Goal: Information Seeking & Learning: Learn about a topic

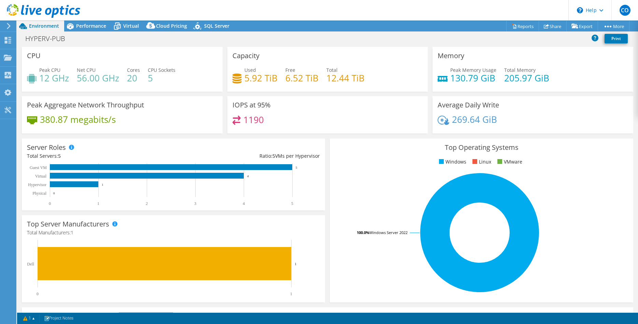
select select "USD"
click at [82, 24] on span "Performance" at bounding box center [91, 26] width 30 height 6
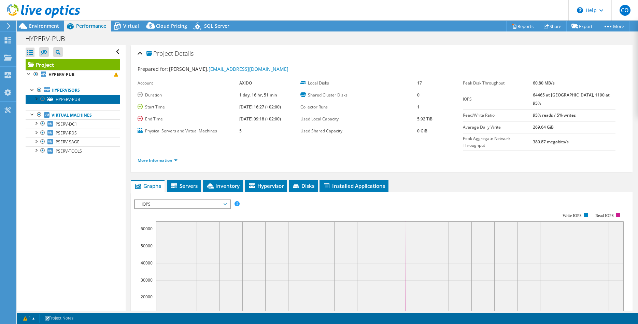
click at [68, 97] on span "HYPERV-PUB" at bounding box center [68, 99] width 25 height 6
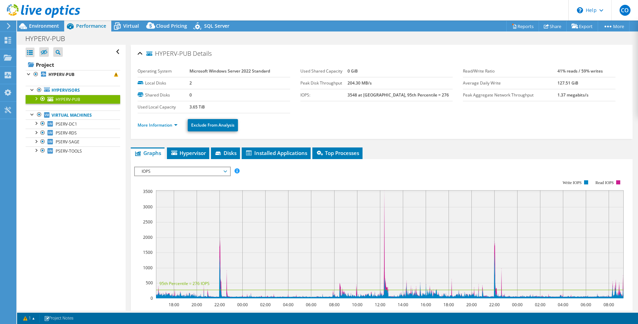
click at [36, 98] on div at bounding box center [35, 98] width 7 height 7
click at [214, 169] on span "IOPS" at bounding box center [182, 171] width 88 height 8
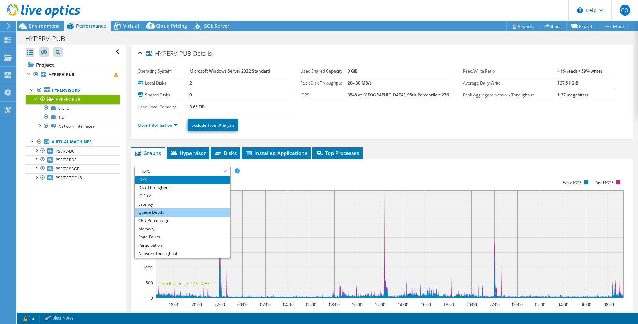
click at [185, 211] on li "Queue Depth" at bounding box center [182, 212] width 95 height 8
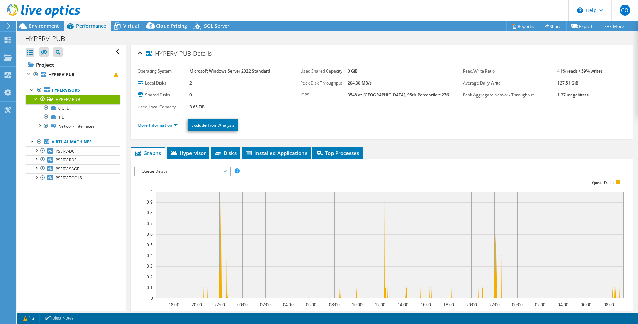
click at [187, 165] on div "IOPS Disk Throughput IO Size Latency Queue Depth CPU Percentage Memory Page Fau…" at bounding box center [381, 281] width 495 height 237
click at [187, 171] on span "Queue Depth" at bounding box center [182, 171] width 88 height 8
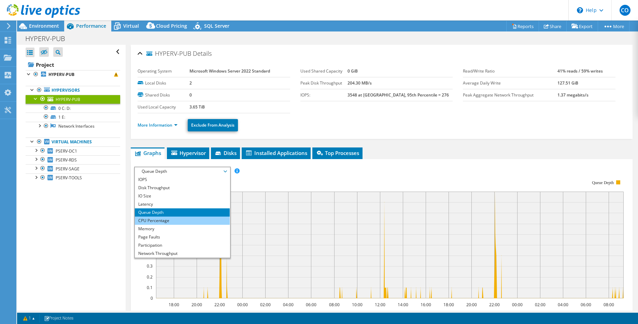
click at [174, 220] on li "CPU Percentage" at bounding box center [182, 220] width 95 height 8
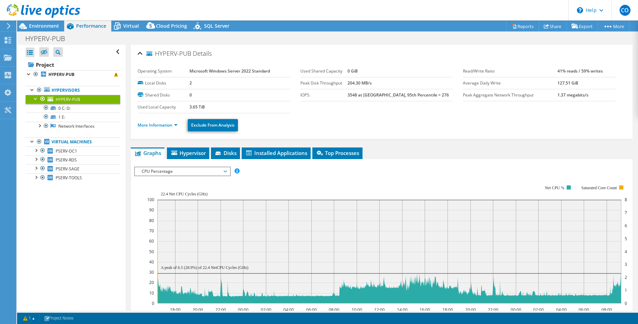
click at [204, 169] on span "CPU Percentage" at bounding box center [182, 171] width 88 height 8
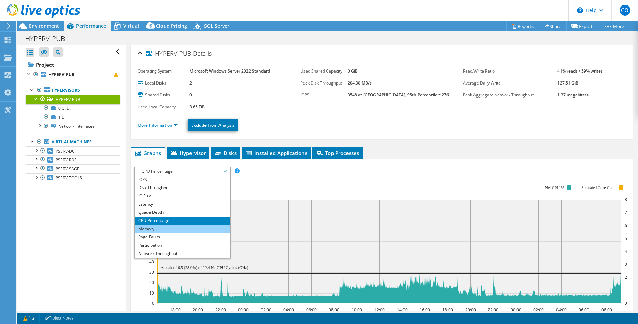
scroll to position [25, 0]
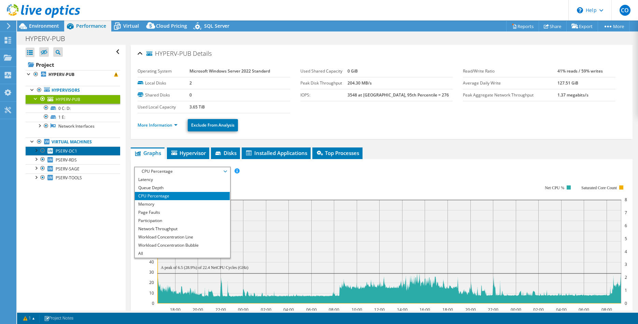
click at [76, 152] on span "PSERV-DC1" at bounding box center [67, 151] width 22 height 6
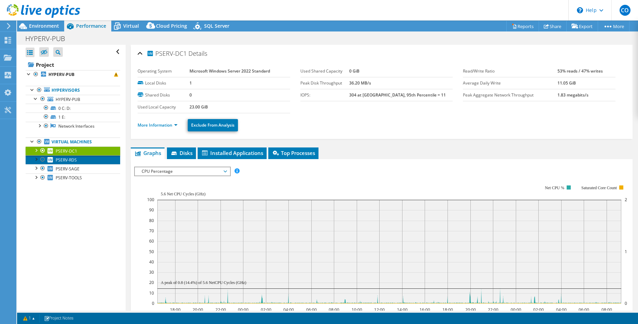
click at [79, 163] on link "PSERV-RDS" at bounding box center [73, 159] width 95 height 9
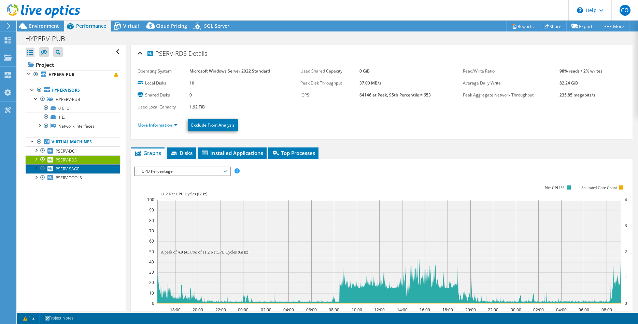
click at [59, 167] on span "PSERV-SAGE" at bounding box center [68, 169] width 24 height 6
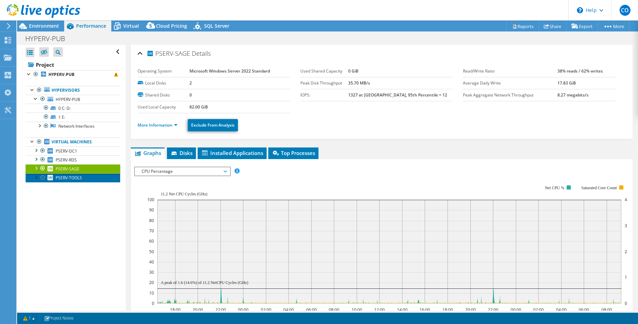
click at [61, 177] on span "PSERV-TOOLS" at bounding box center [69, 178] width 26 height 6
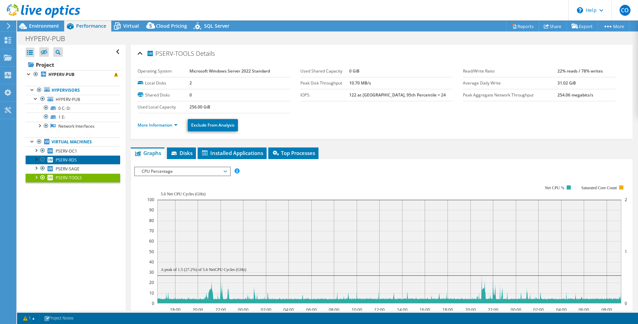
click at [64, 159] on span "PSERV-RDS" at bounding box center [66, 160] width 21 height 6
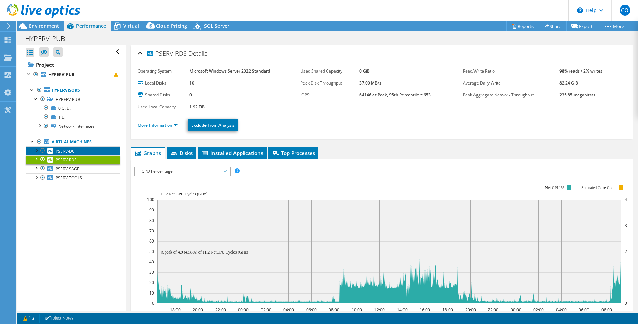
click at [64, 150] on span "PSERV-DC1" at bounding box center [67, 151] width 22 height 6
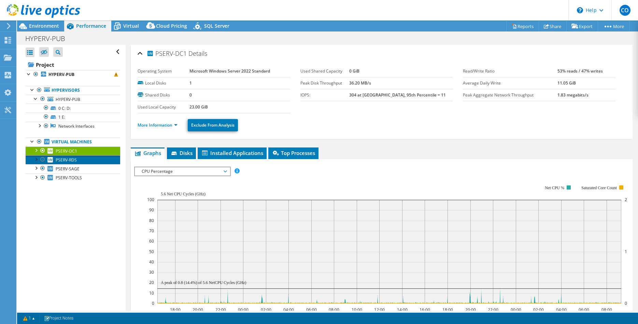
click at [64, 161] on span "PSERV-RDS" at bounding box center [66, 160] width 21 height 6
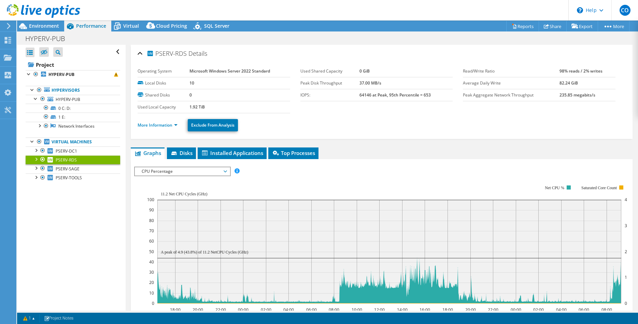
click at [198, 173] on span "CPU Percentage" at bounding box center [182, 171] width 88 height 8
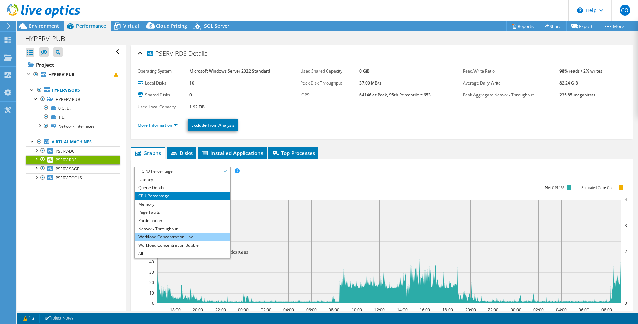
scroll to position [0, 0]
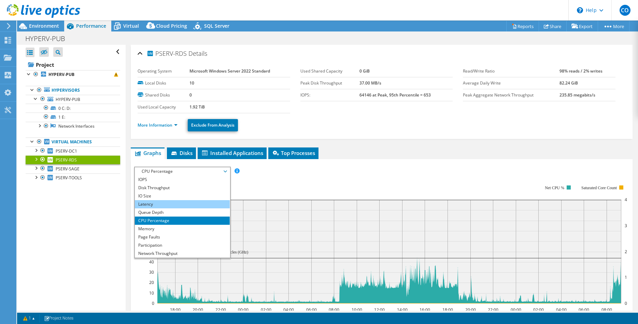
click at [168, 203] on li "Latency" at bounding box center [182, 204] width 95 height 8
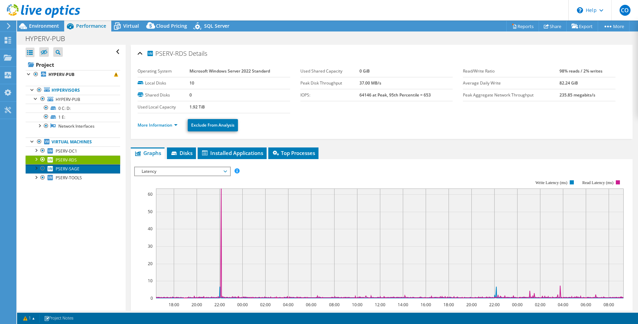
click at [73, 170] on span "PSERV-SAGE" at bounding box center [68, 169] width 24 height 6
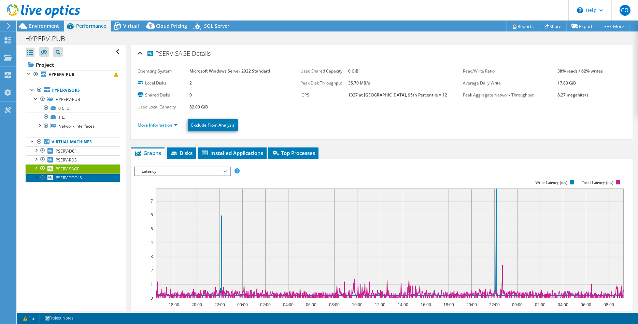
click at [75, 179] on span "PSERV-TOOLS" at bounding box center [69, 178] width 26 height 6
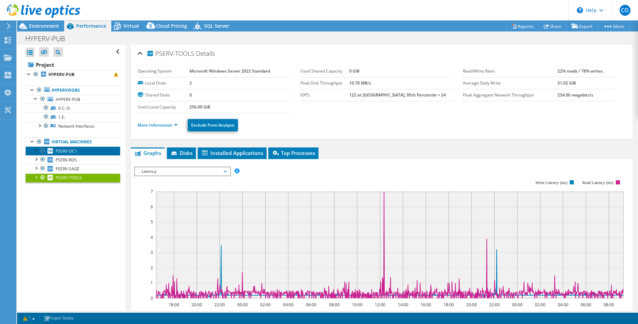
click at [76, 153] on span "PSERV-DC1" at bounding box center [67, 151] width 22 height 6
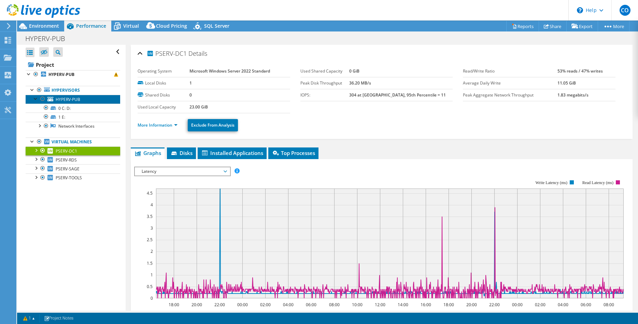
click at [67, 101] on span "HYPERV-PUB" at bounding box center [68, 99] width 25 height 6
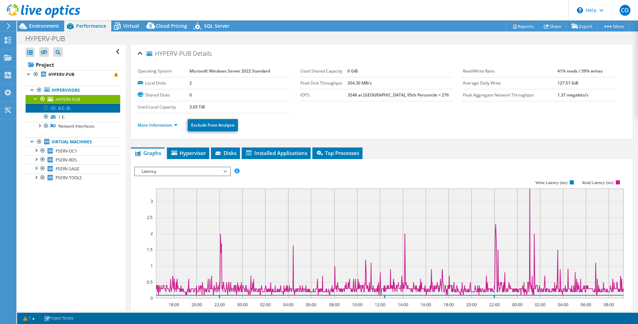
click at [69, 109] on link "0 C: D:" at bounding box center [73, 108] width 95 height 9
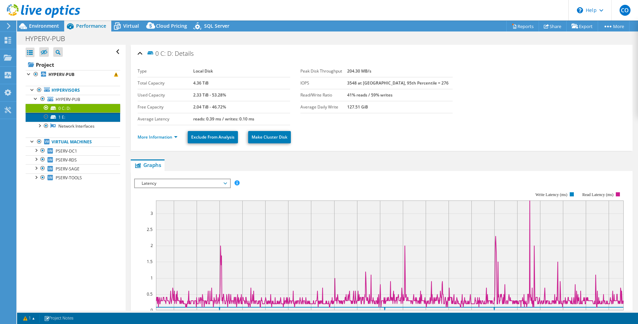
click at [69, 117] on link "1 E:" at bounding box center [73, 116] width 95 height 9
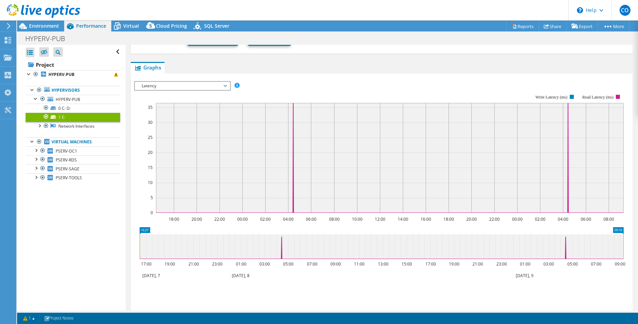
scroll to position [70, 0]
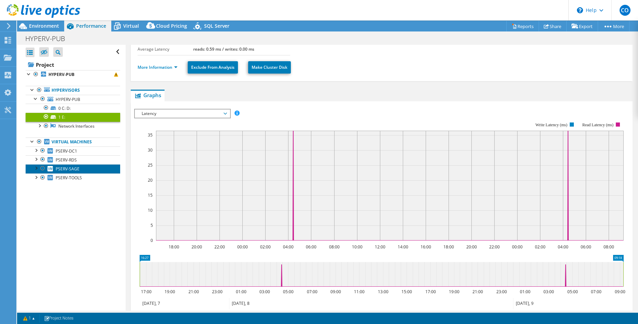
click at [78, 169] on span "PSERV-SAGE" at bounding box center [68, 169] width 24 height 6
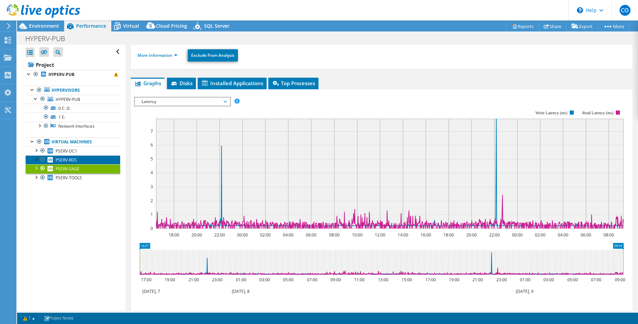
click at [75, 159] on span "PSERV-RDS" at bounding box center [66, 160] width 21 height 6
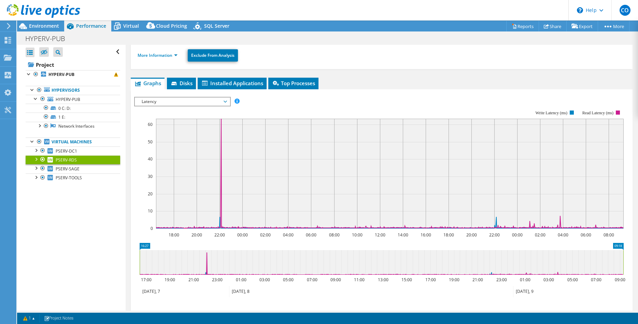
click at [168, 99] on span "Latency" at bounding box center [182, 101] width 88 height 8
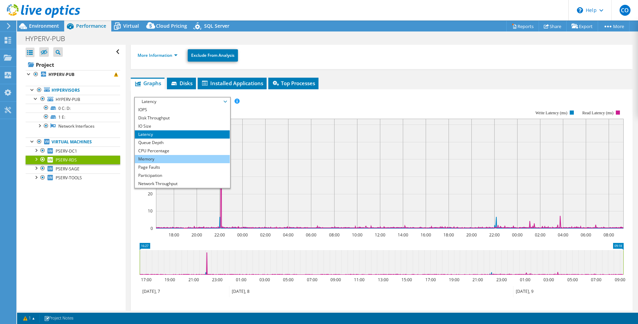
click at [168, 159] on li "Memory" at bounding box center [182, 159] width 95 height 8
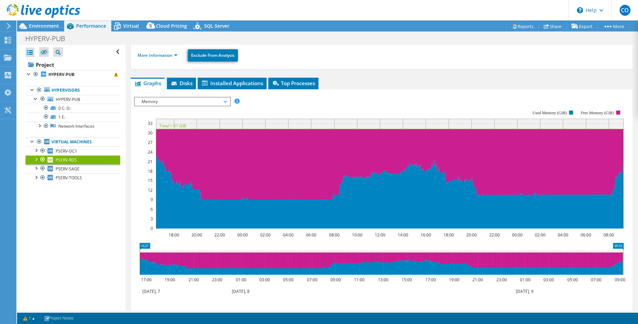
click at [205, 101] on span "Memory" at bounding box center [182, 101] width 88 height 8
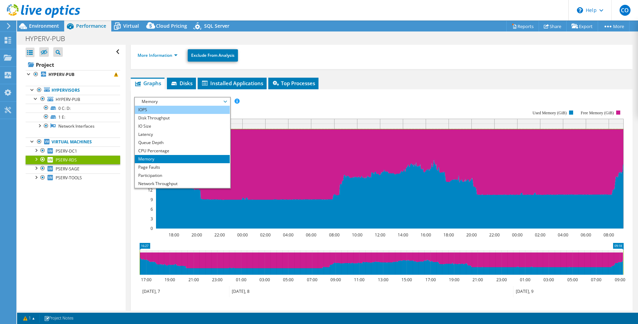
click at [167, 108] on li "IOPS" at bounding box center [182, 110] width 95 height 8
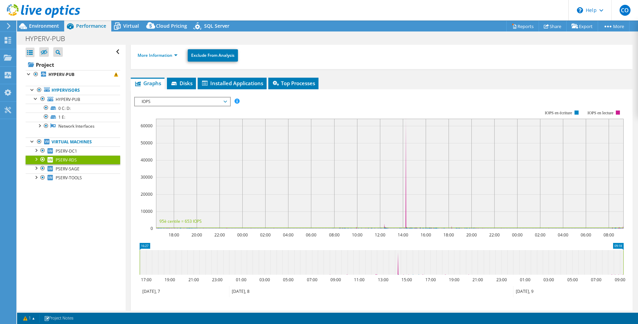
click at [167, 108] on rect at bounding box center [379, 169] width 490 height 137
click at [167, 101] on span "IOPS" at bounding box center [182, 101] width 88 height 8
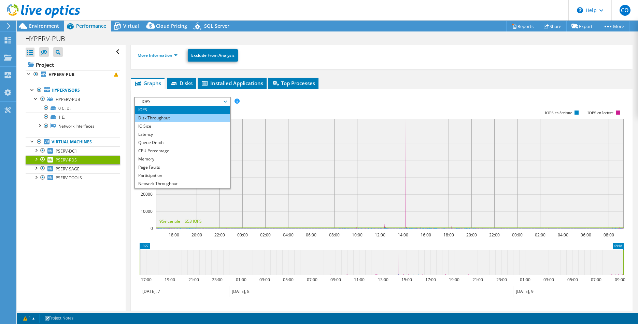
click at [170, 117] on li "Disk Throughput" at bounding box center [182, 118] width 95 height 8
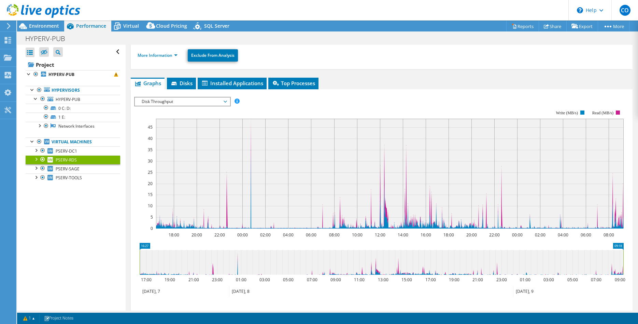
click at [169, 98] on span "Disk Throughput" at bounding box center [182, 101] width 88 height 8
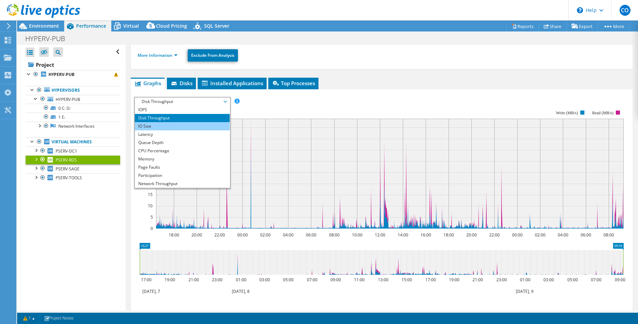
click at [175, 126] on li "IO Size" at bounding box center [182, 126] width 95 height 8
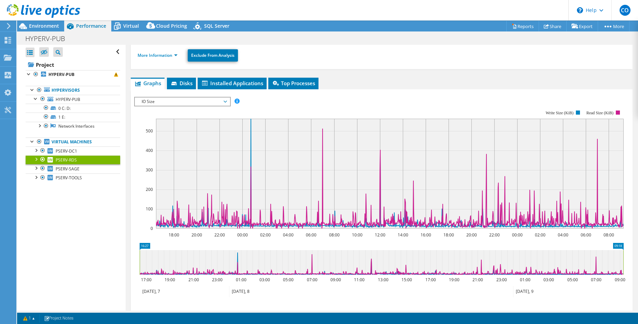
click at [172, 102] on span "IO Size" at bounding box center [182, 101] width 88 height 8
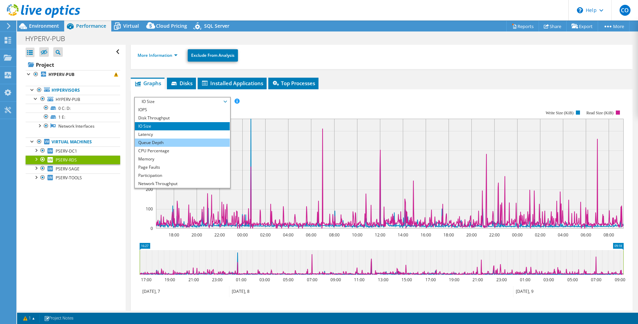
click at [171, 138] on li "Queue Depth" at bounding box center [182, 142] width 95 height 8
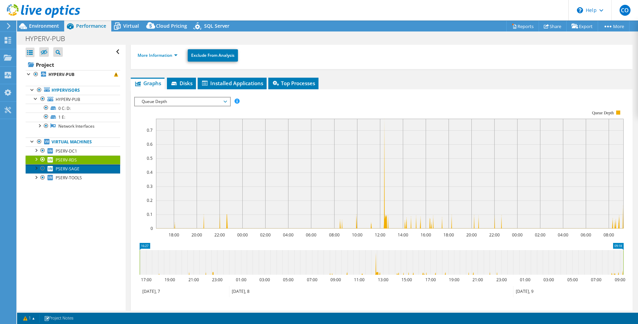
click at [77, 168] on span "PSERV-SAGE" at bounding box center [68, 169] width 24 height 6
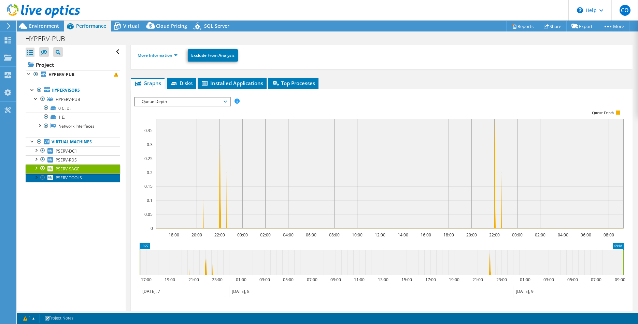
click at [76, 176] on span "PSERV-TOOLS" at bounding box center [69, 178] width 26 height 6
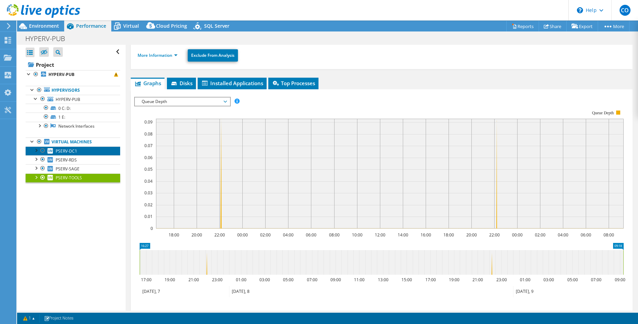
click at [78, 149] on link "PSERV-DC1" at bounding box center [73, 150] width 95 height 9
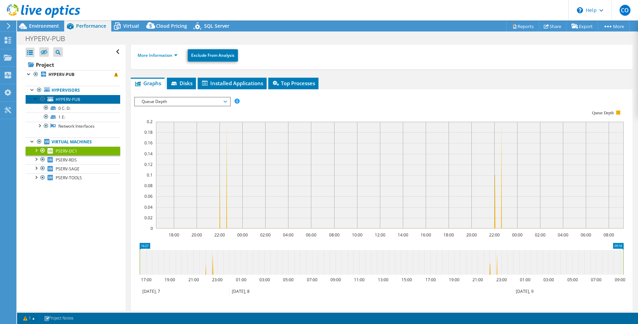
click at [65, 98] on span "HYPERV-PUB" at bounding box center [68, 99] width 25 height 6
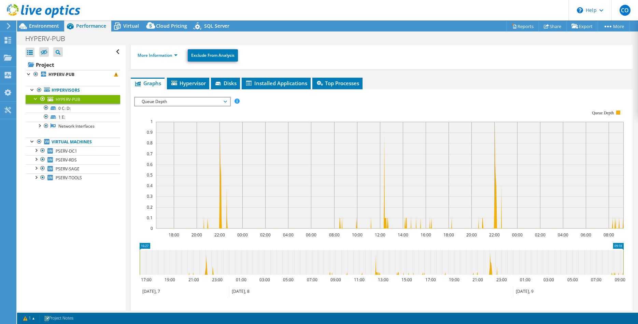
click at [188, 100] on span "Queue Depth" at bounding box center [182, 101] width 88 height 8
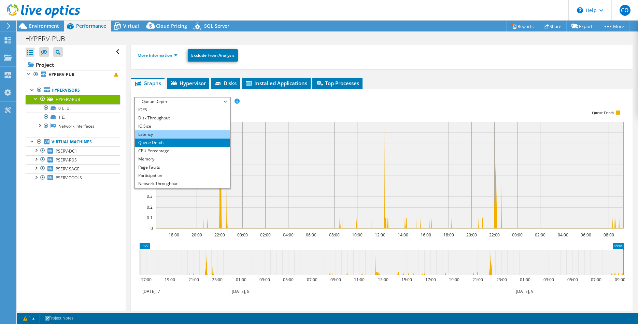
click at [171, 133] on li "Latency" at bounding box center [182, 134] width 95 height 8
